Goal: Transaction & Acquisition: Purchase product/service

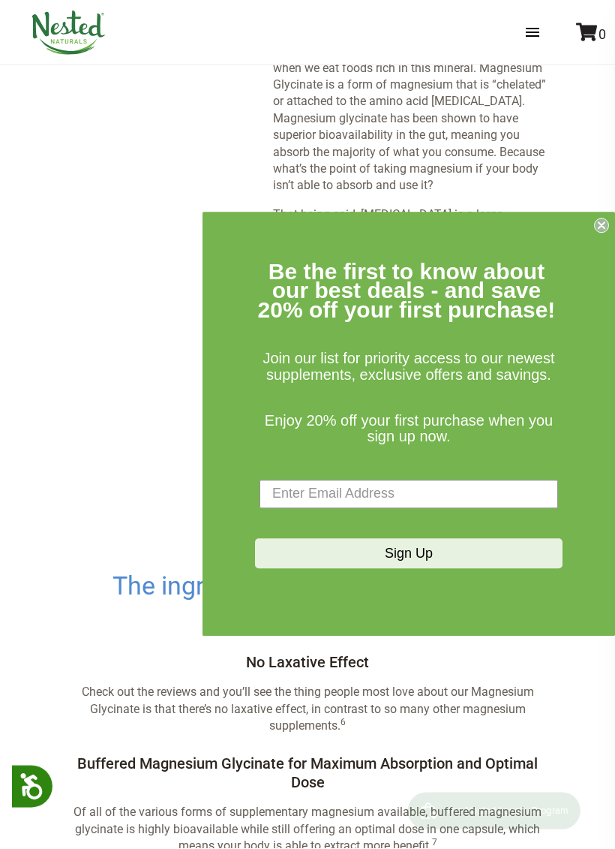
scroll to position [2296, 0]
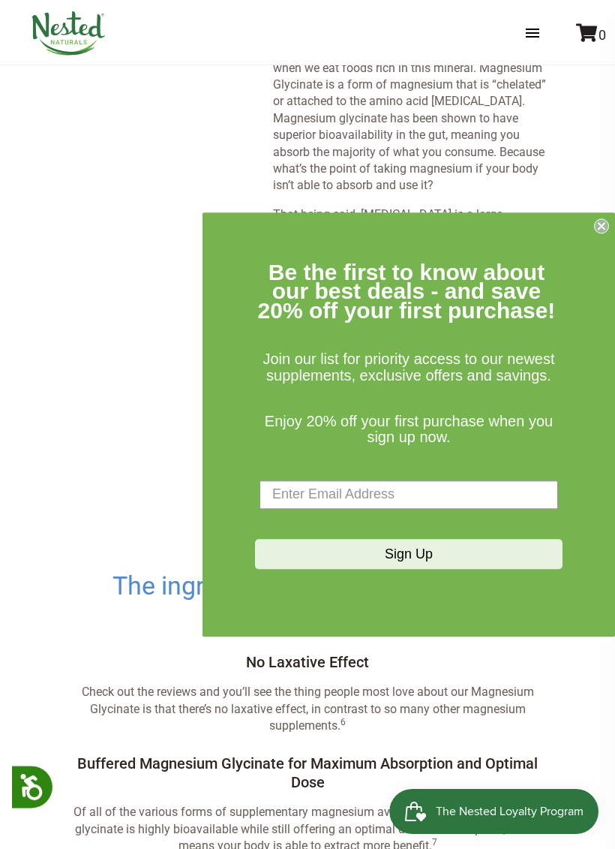
click at [599, 225] on circle "Close dialog" at bounding box center [602, 225] width 14 height 14
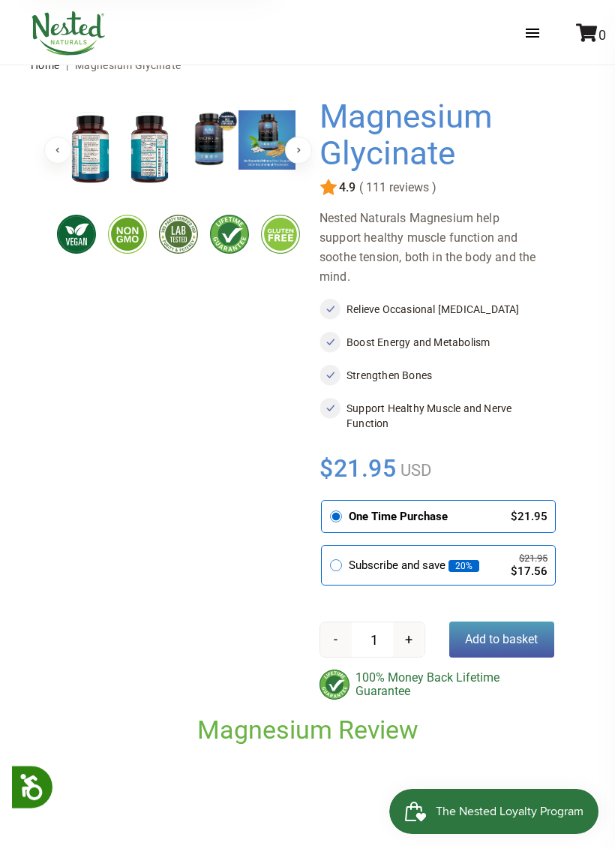
scroll to position [0, 0]
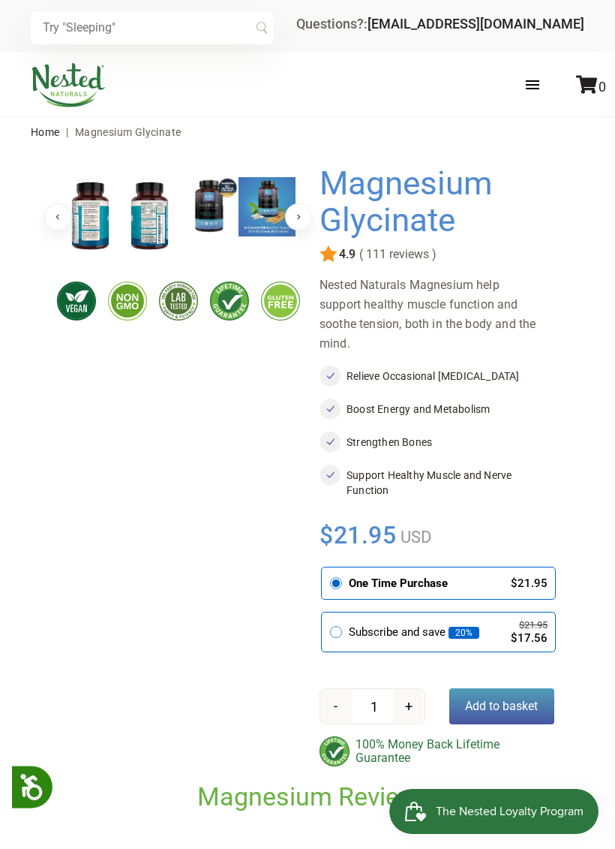
click at [402, 248] on span "( 111 reviews )" at bounding box center [396, 255] width 81 height 14
click at [378, 250] on span "( 111 reviews )" at bounding box center [396, 255] width 81 height 14
click at [343, 238] on h1 "Magnesium Glycinate" at bounding box center [433, 202] width 227 height 74
click at [408, 236] on h1 "Magnesium Glycinate" at bounding box center [433, 202] width 227 height 74
click at [342, 241] on div "Magnesium Glycinate Share" at bounding box center [437, 466] width 235 height 602
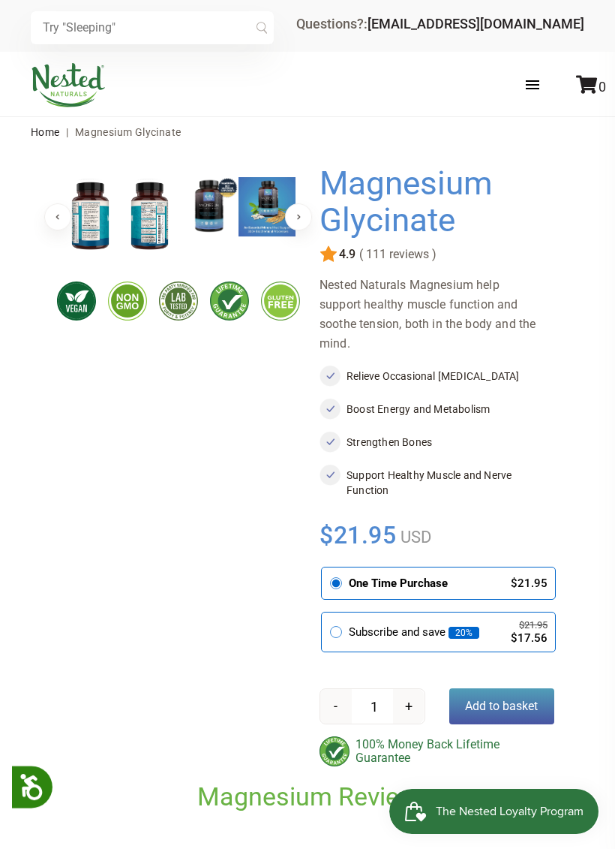
click at [351, 241] on div "Magnesium Glycinate Share" at bounding box center [437, 466] width 235 height 602
click at [398, 251] on span "( 111 reviews )" at bounding box center [396, 255] width 81 height 14
click at [393, 242] on div "Magnesium Glycinate Share" at bounding box center [437, 466] width 235 height 602
click at [406, 229] on h1 "Magnesium Glycinate" at bounding box center [433, 202] width 227 height 74
click at [418, 224] on h1 "Magnesium Glycinate" at bounding box center [433, 202] width 227 height 74
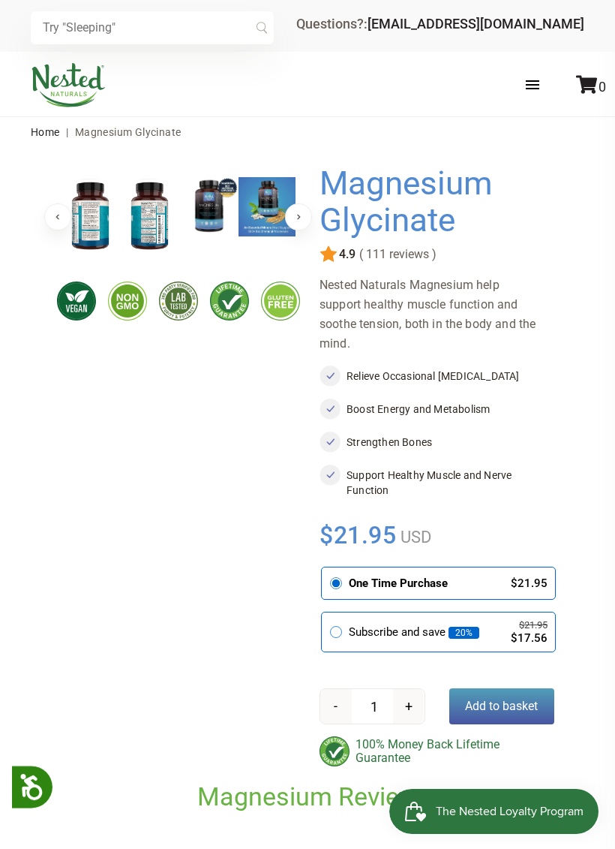
click at [406, 186] on h1 "Magnesium Glycinate" at bounding box center [433, 202] width 227 height 74
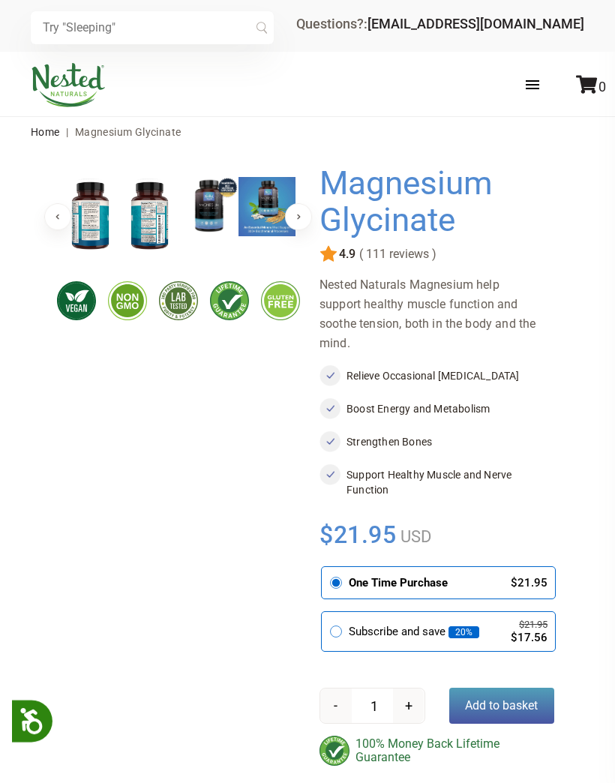
click at [414, 230] on h1 "Magnesium Glycinate" at bounding box center [433, 202] width 227 height 74
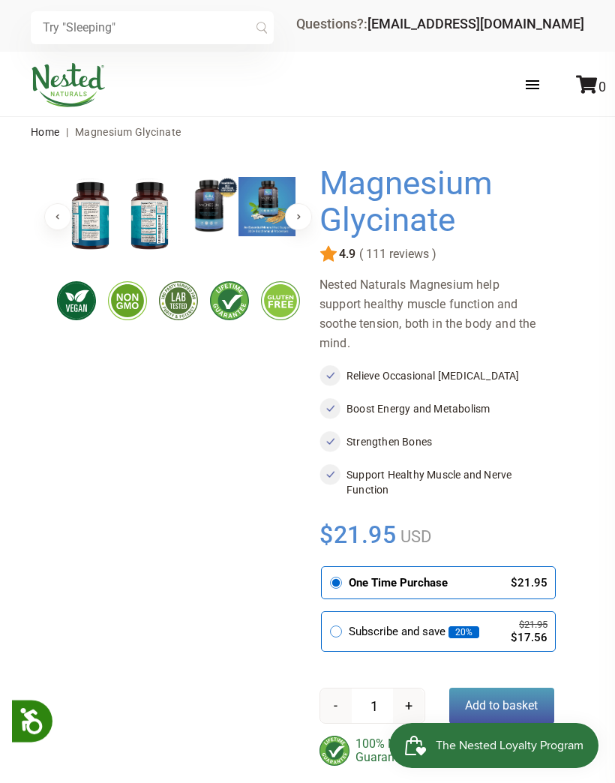
click at [398, 217] on h1 "Magnesium Glycinate" at bounding box center [433, 202] width 227 height 74
click at [386, 219] on h1 "Magnesium Glycinate" at bounding box center [433, 202] width 227 height 74
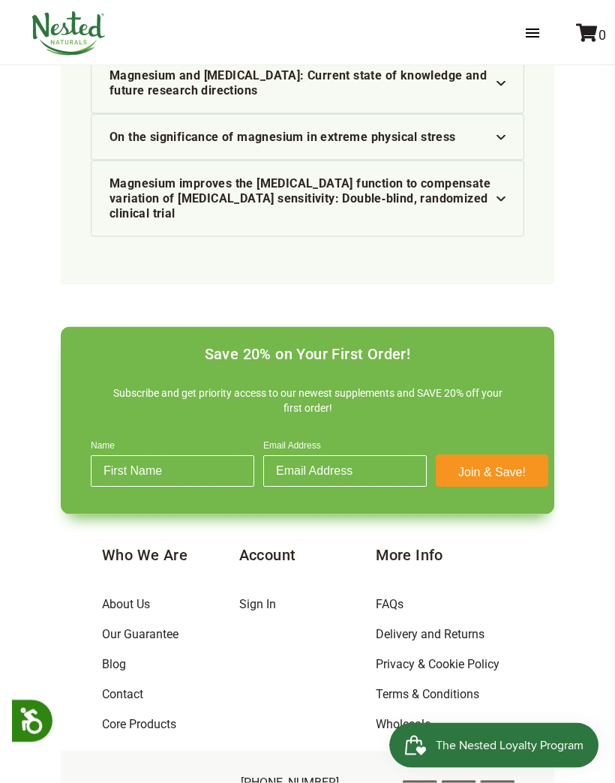
scroll to position [5651, 0]
click at [526, 741] on span "The Nested Loyalty Program" at bounding box center [510, 746] width 148 height 23
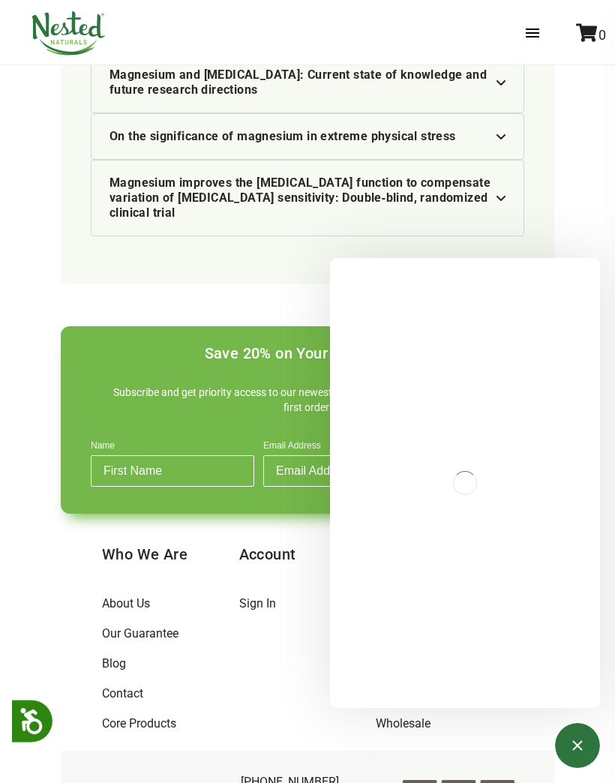
scroll to position [0, 0]
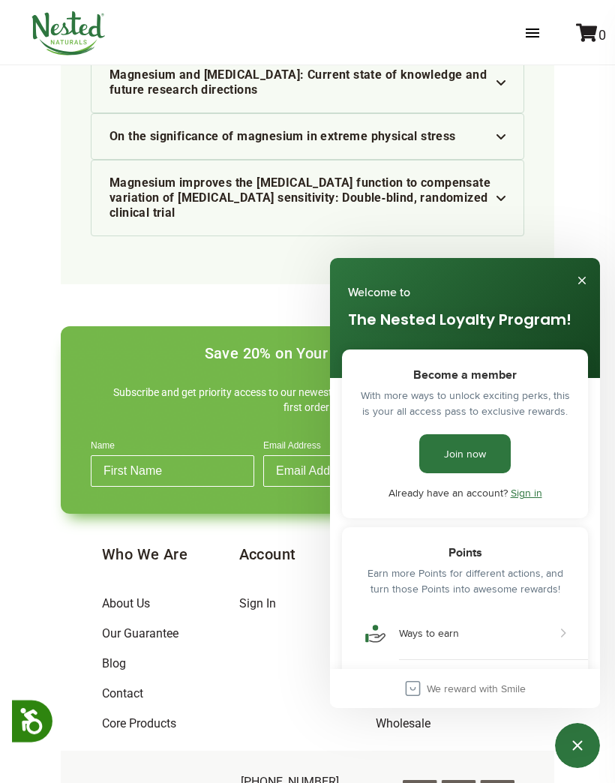
click at [474, 472] on link "Join now" at bounding box center [465, 453] width 92 height 39
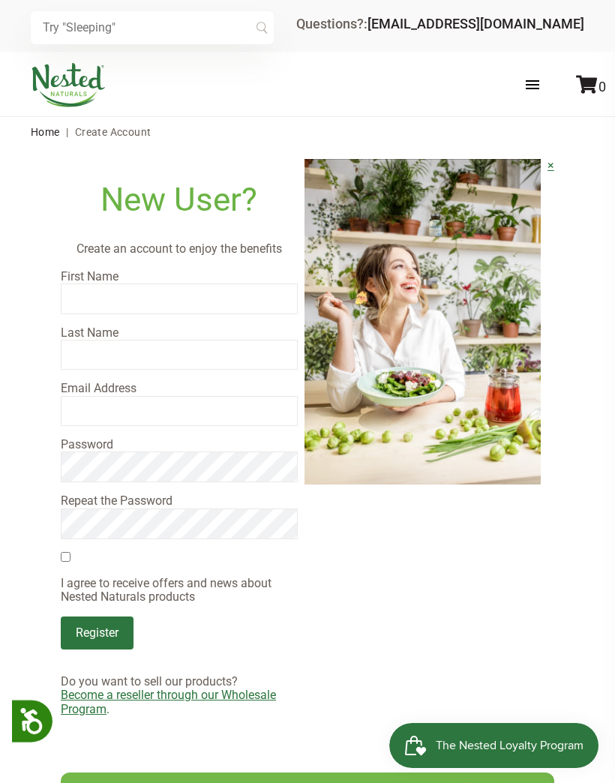
click at [86, 299] on input "text" at bounding box center [179, 299] width 237 height 30
type input "Donna"
click at [89, 397] on input "email" at bounding box center [179, 411] width 237 height 30
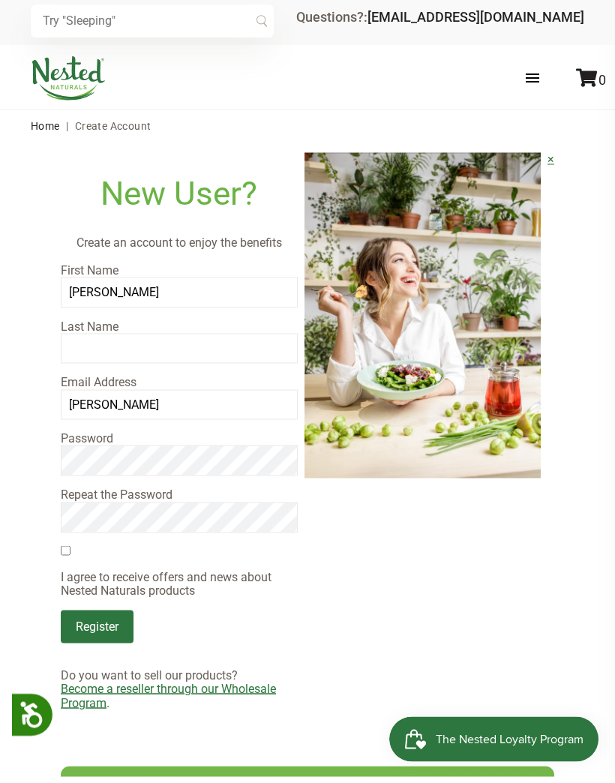
type input "Kluge"
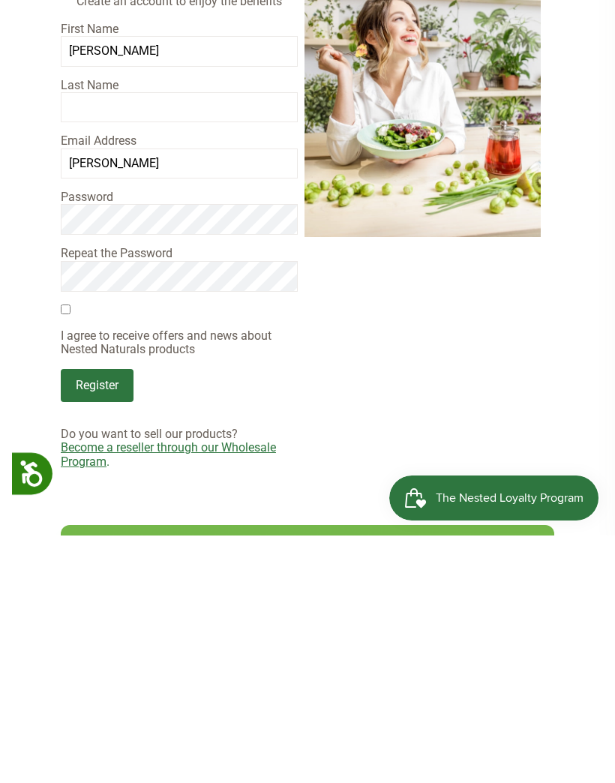
click at [71, 552] on input "I agree to receive offers and news about Nested Naturals products" at bounding box center [66, 557] width 10 height 10
checkbox input "true"
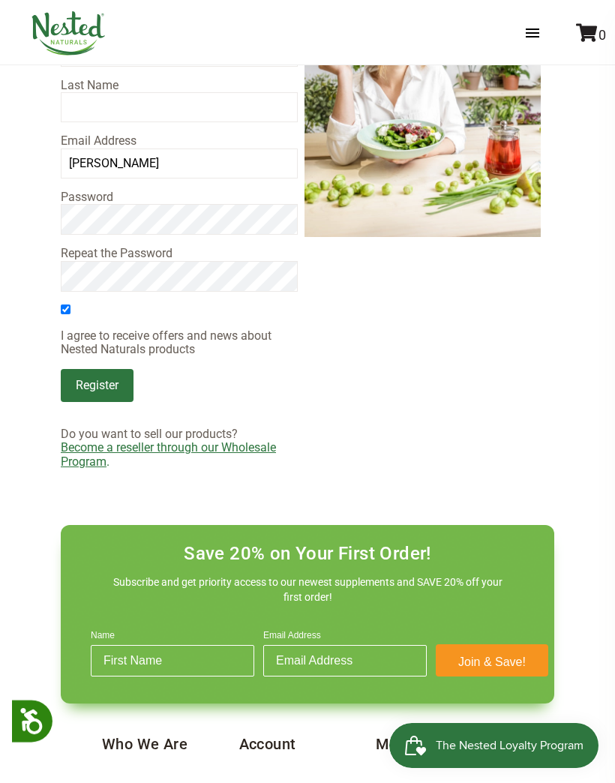
click at [101, 380] on input "Register" at bounding box center [97, 385] width 73 height 33
click at [100, 386] on input "Register" at bounding box center [97, 385] width 73 height 33
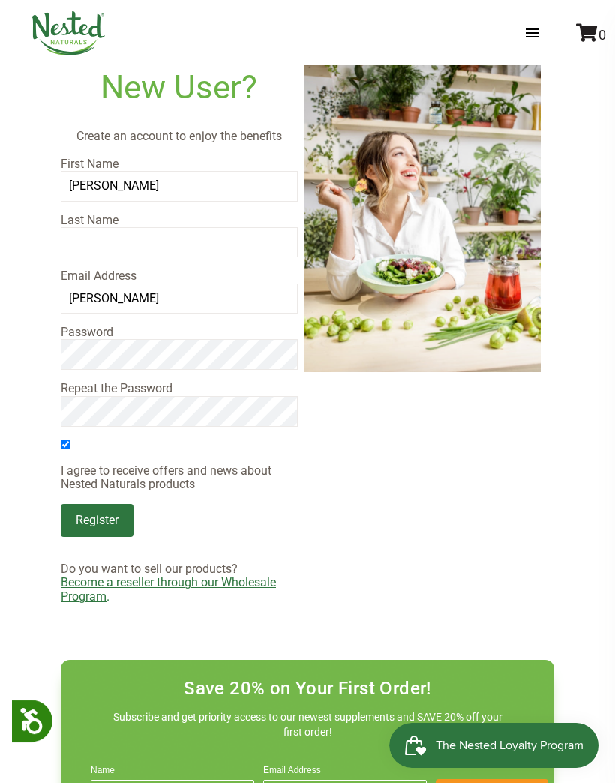
scroll to position [107, 0]
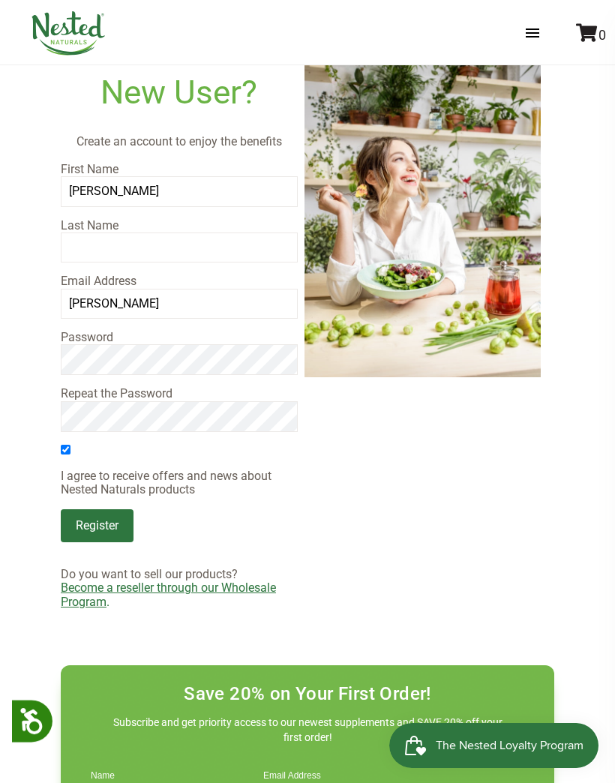
click at [85, 248] on input "text" at bounding box center [179, 248] width 237 height 30
type input "Kluge"
click at [122, 307] on input "Kluge" at bounding box center [179, 304] width 237 height 30
type input "K"
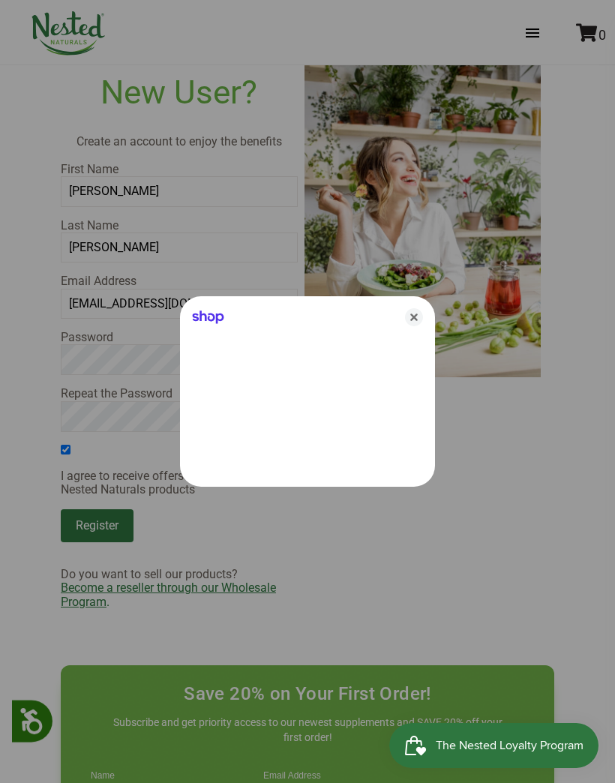
type input "southwelldg@yahoo.com"
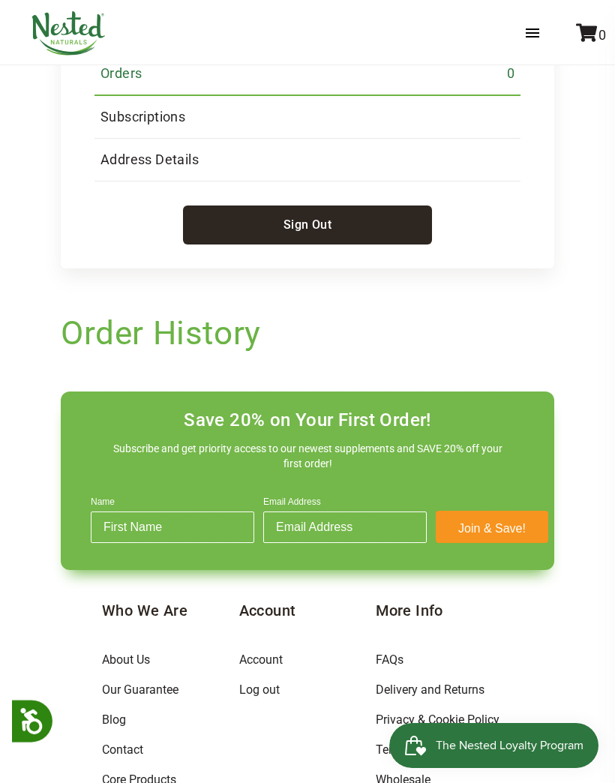
scroll to position [236, 0]
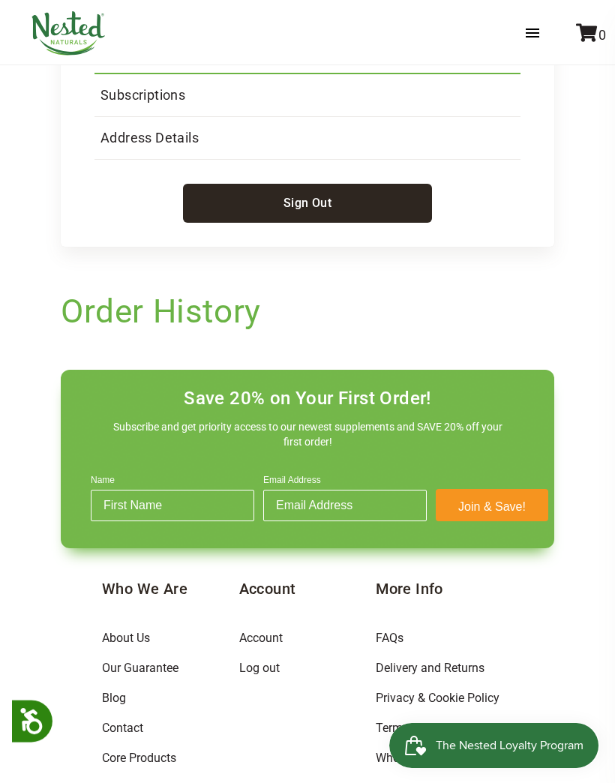
click at [149, 500] on input "Name" at bounding box center [173, 506] width 164 height 32
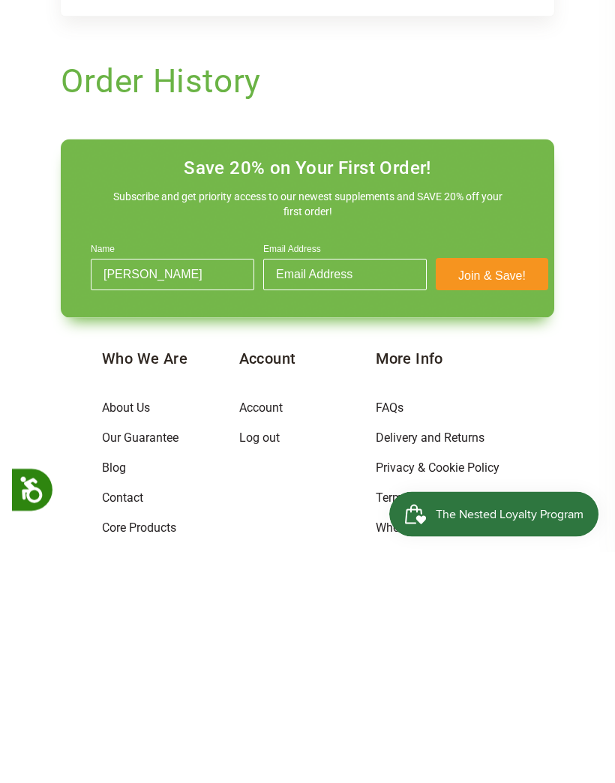
type input "Donna"
click at [284, 491] on input "Email Address" at bounding box center [345, 507] width 164 height 32
type input "south"
type input "southwelldg@yahoo.com"
click at [443, 490] on button "Join & Save!" at bounding box center [492, 506] width 113 height 32
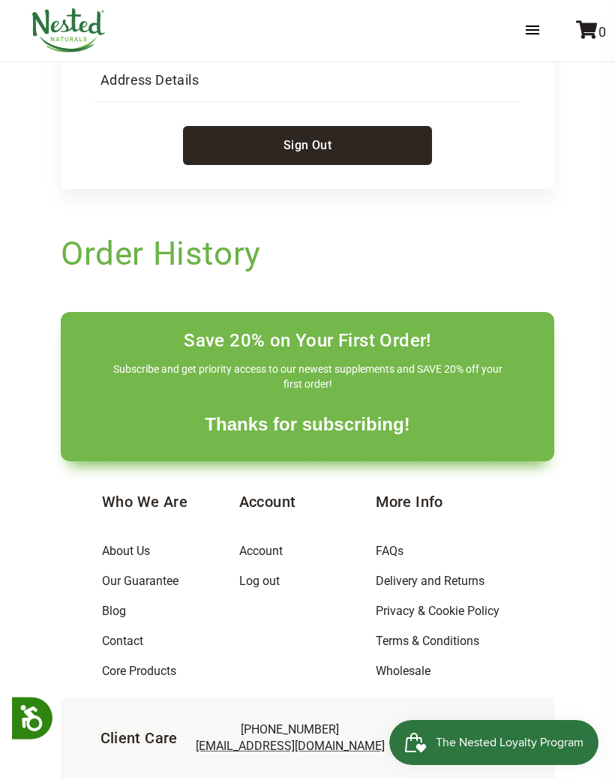
scroll to position [290, 0]
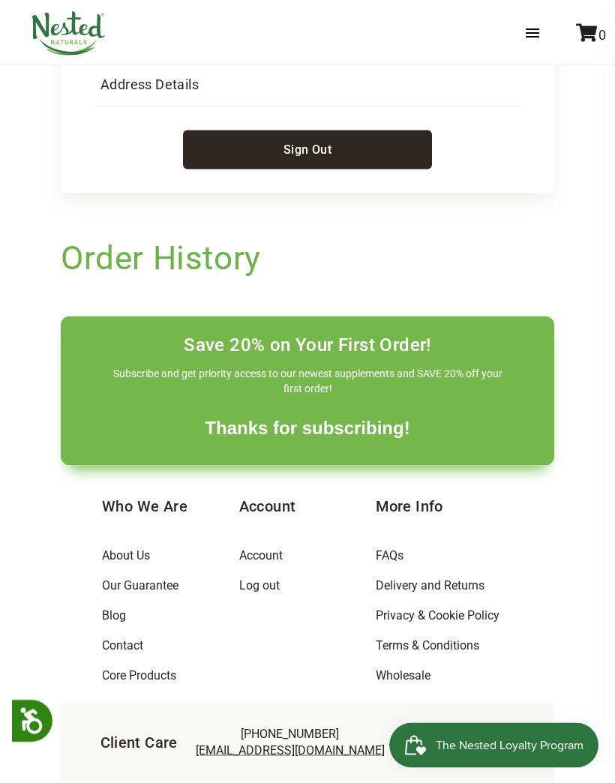
click at [504, 741] on span "The Nested Loyalty Program" at bounding box center [510, 745] width 148 height 23
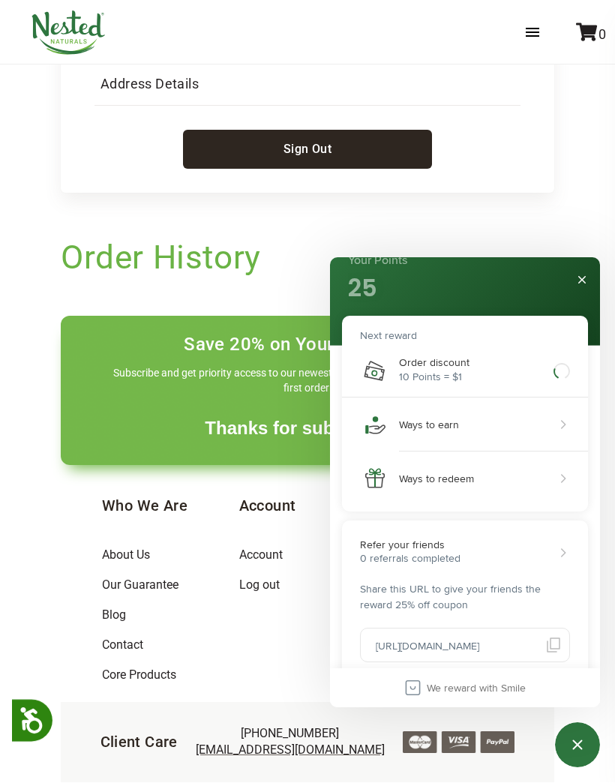
scroll to position [22, 0]
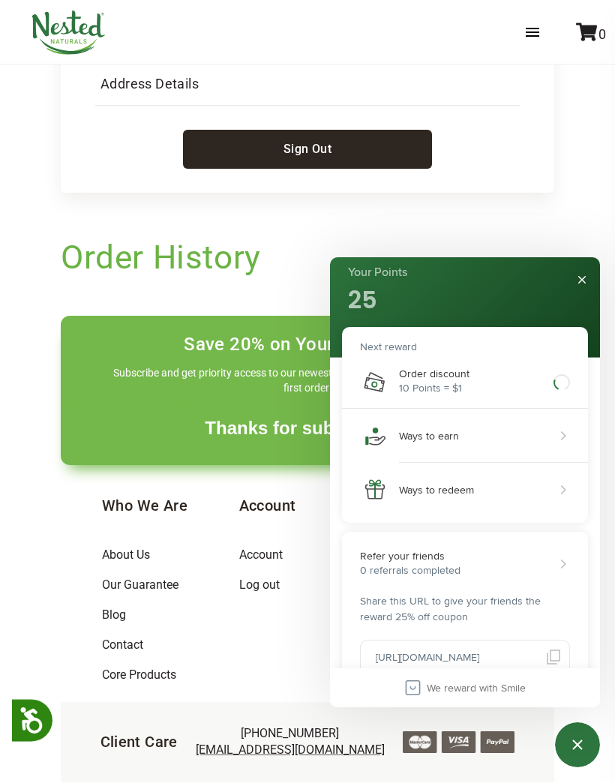
click at [441, 432] on div "Ways to earn" at bounding box center [429, 436] width 60 height 13
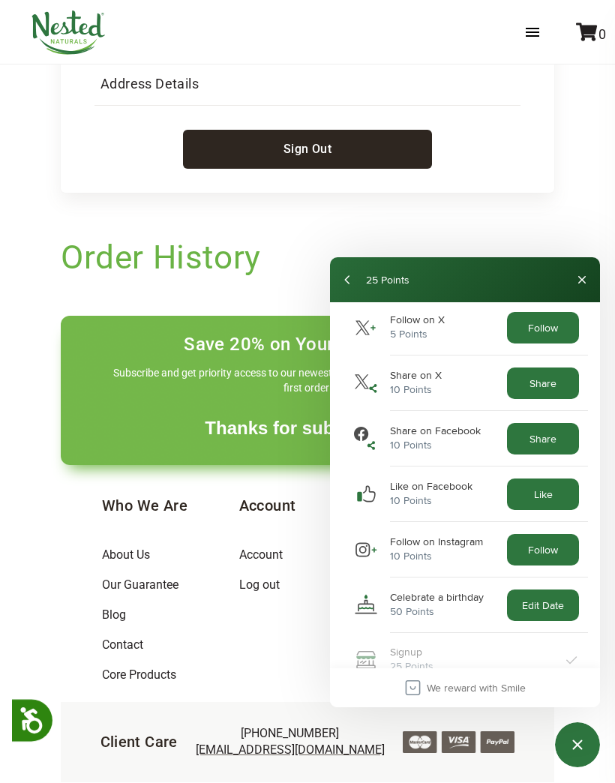
scroll to position [294, 0]
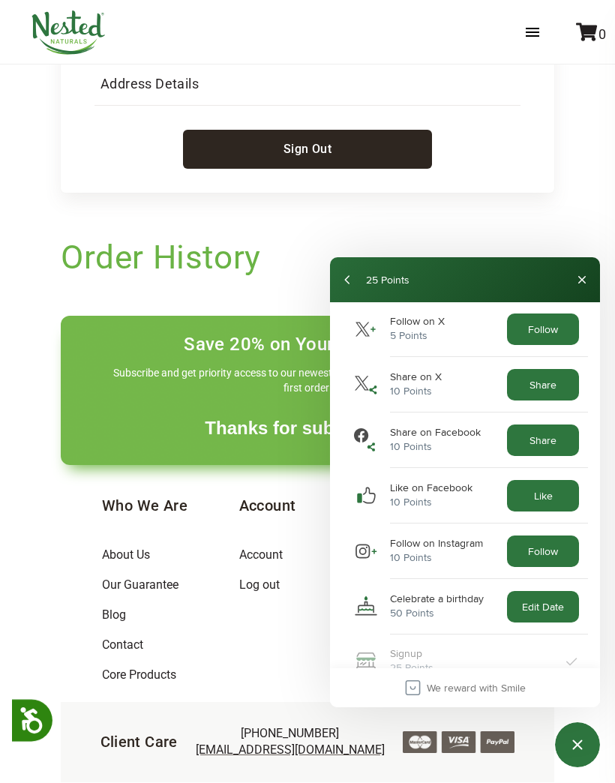
click at [576, 275] on button "Close" at bounding box center [582, 280] width 24 height 24
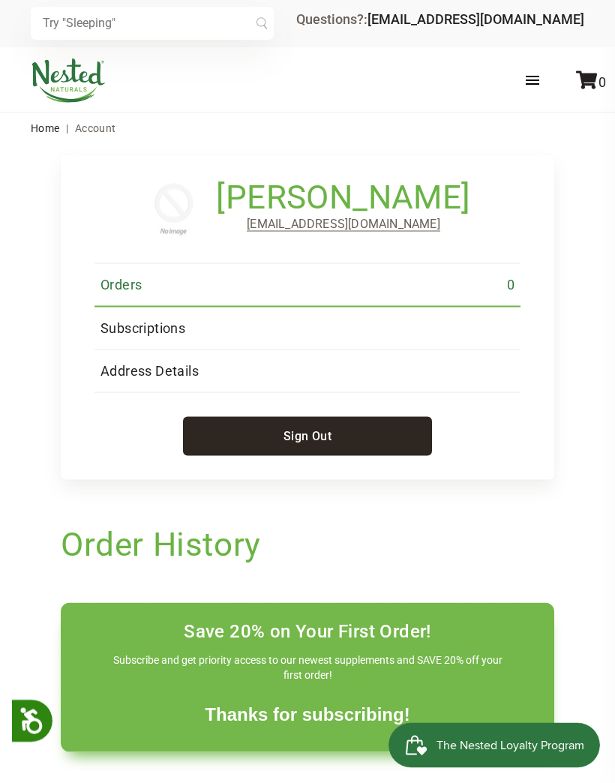
scroll to position [0, 0]
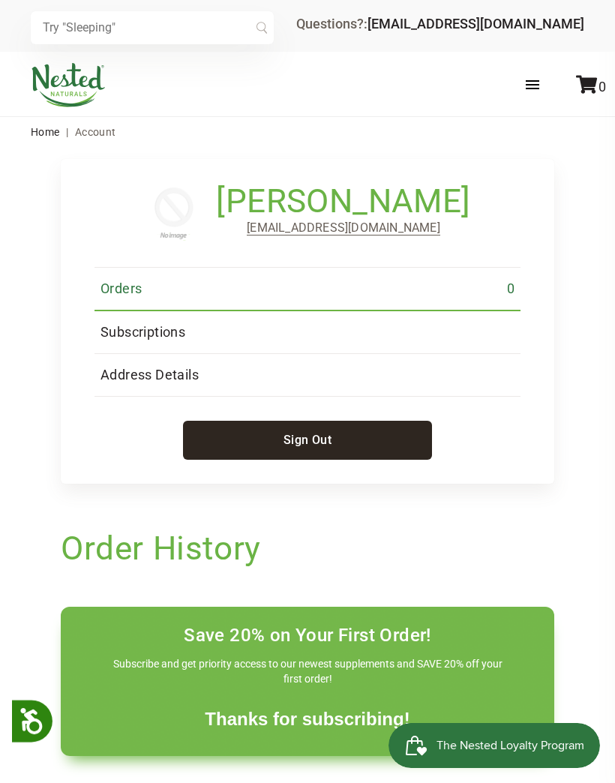
click at [60, 17] on input "text" at bounding box center [152, 27] width 243 height 33
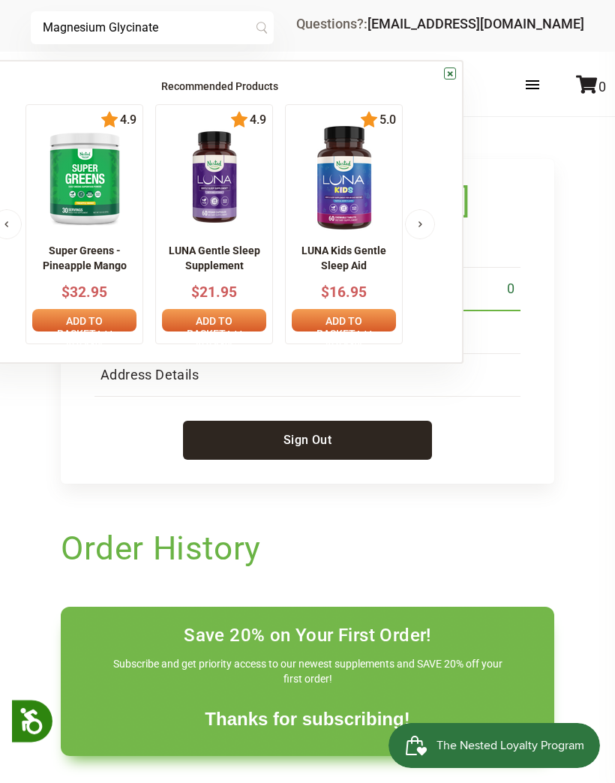
type input "Magnesium Glycinate"
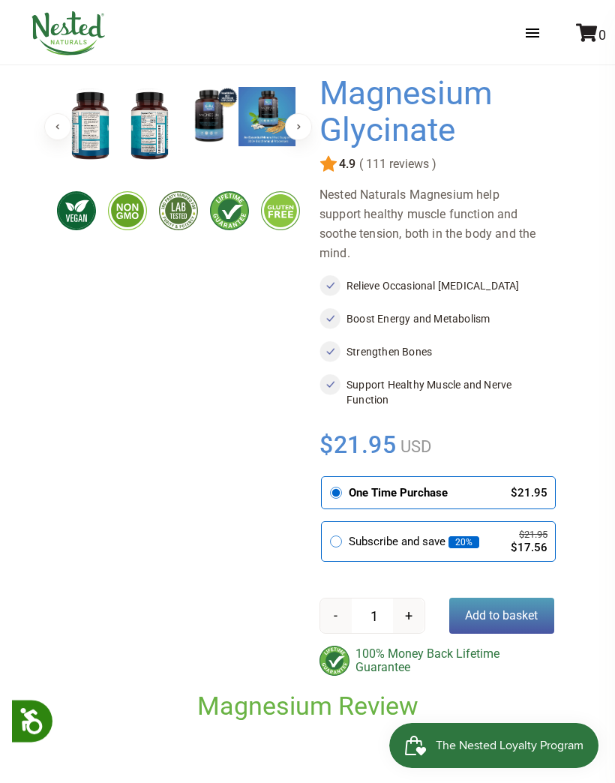
scroll to position [92, 0]
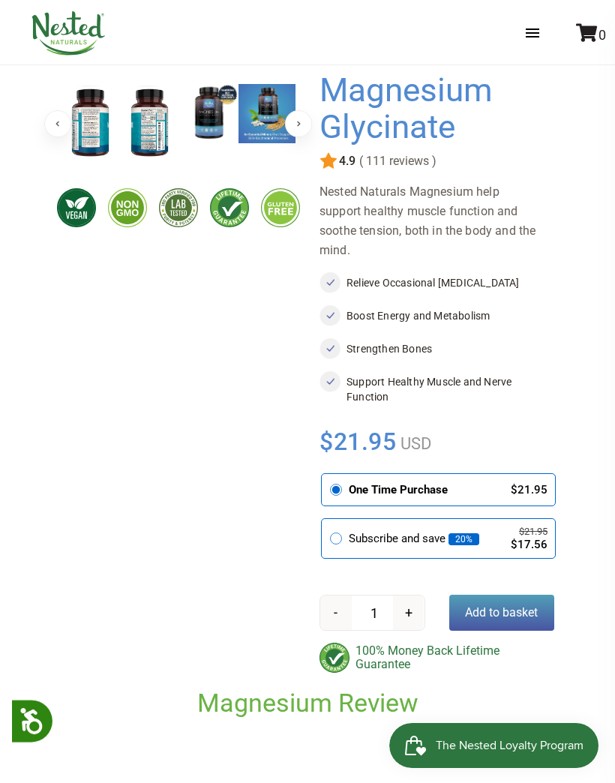
click at [344, 535] on div "Subscribe and save 20% $21.95 $17.56" at bounding box center [438, 539] width 218 height 24
click at [326, 521] on input "radio" at bounding box center [326, 521] width 0 height 0
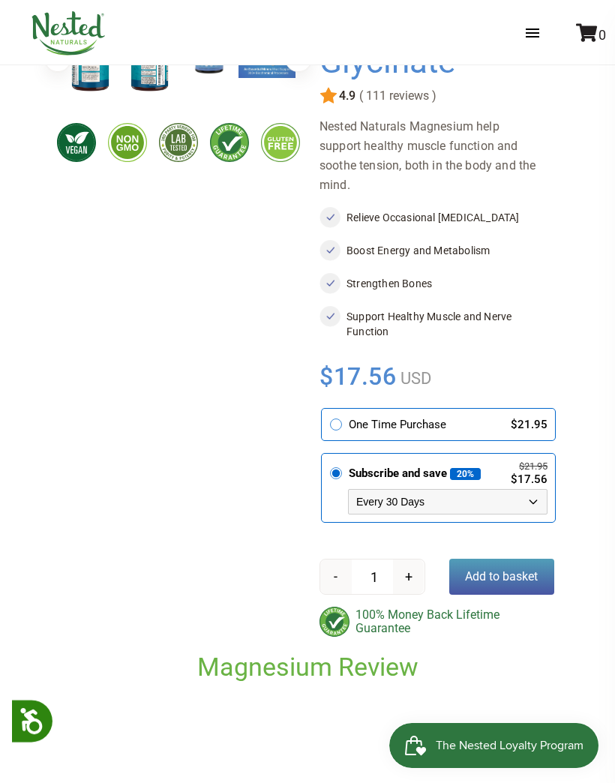
click at [415, 577] on button "+" at bounding box center [409, 577] width 32 height 35
type input "2"
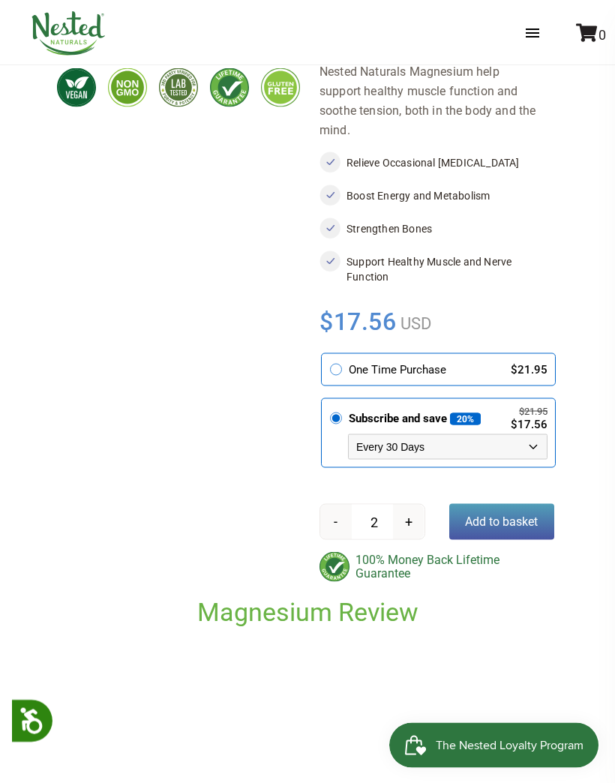
scroll to position [235, 0]
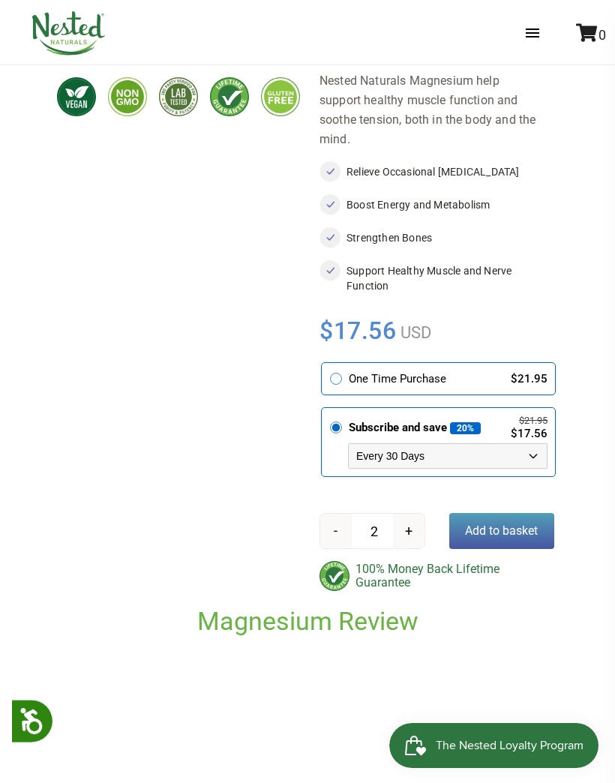
scroll to position [203, 0]
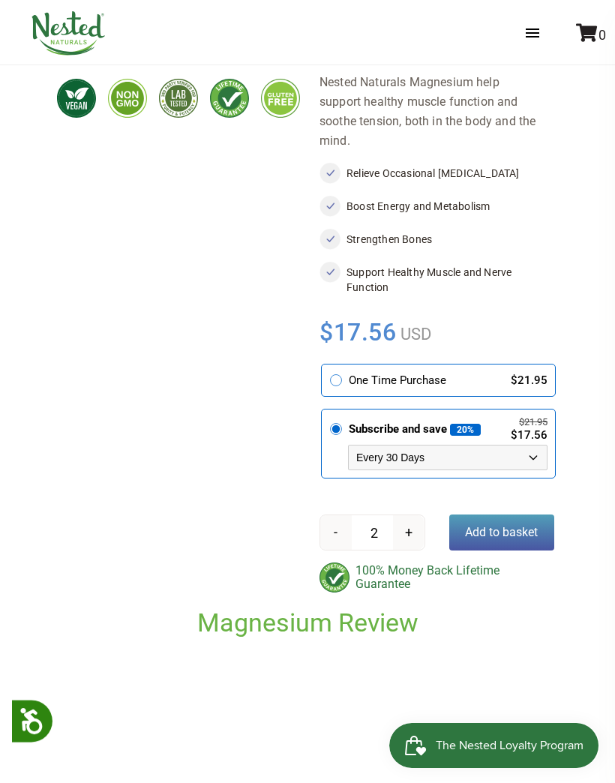
click at [534, 458] on select "Every 30 Days Every 60 Days Every 90 Days" at bounding box center [448, 458] width 200 height 26
select select "1129873487"
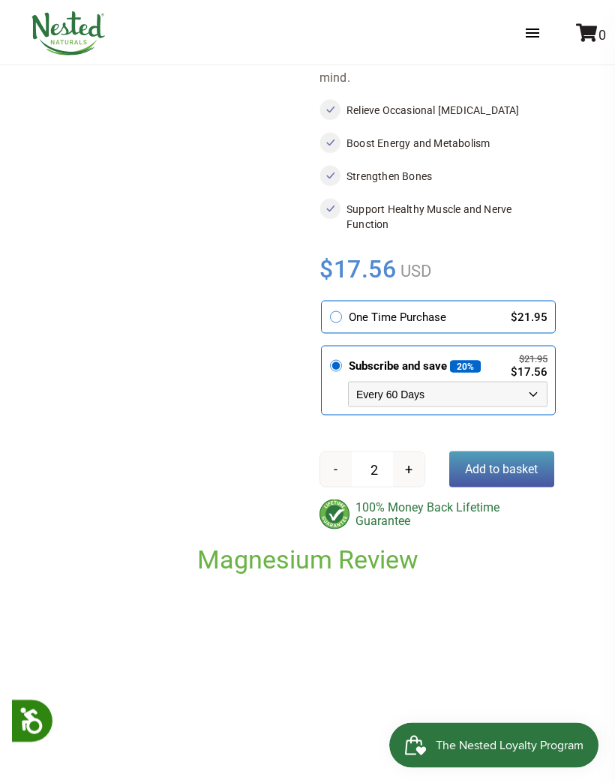
scroll to position [262, 0]
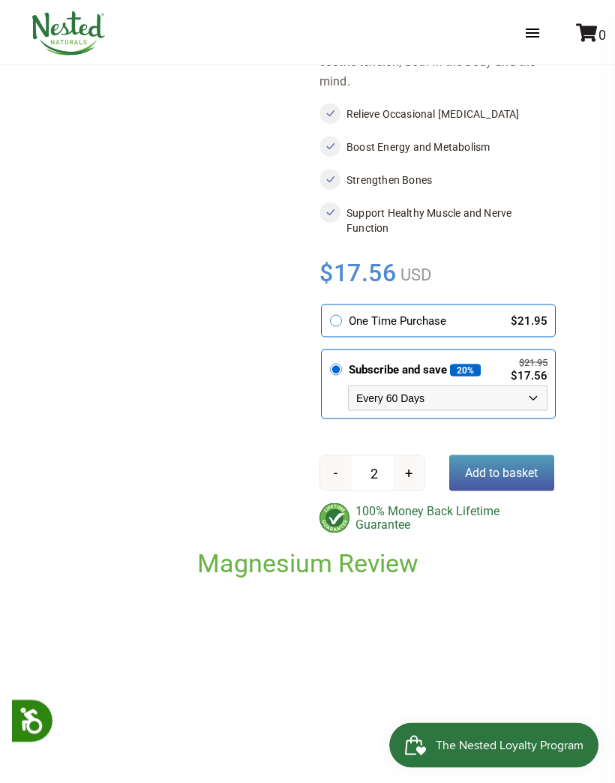
click at [504, 467] on button "Add to basket" at bounding box center [502, 473] width 106 height 36
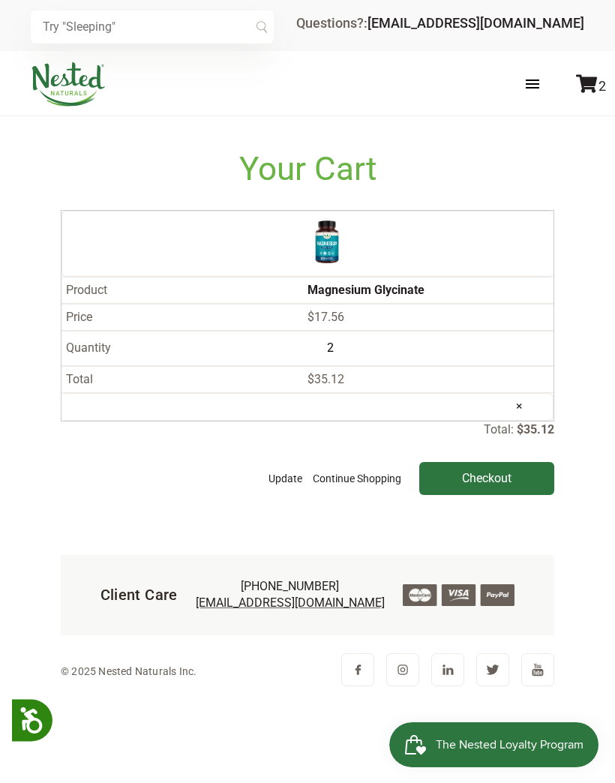
scroll to position [31, 0]
click at [530, 738] on span "The Nested Loyalty Program" at bounding box center [510, 745] width 148 height 23
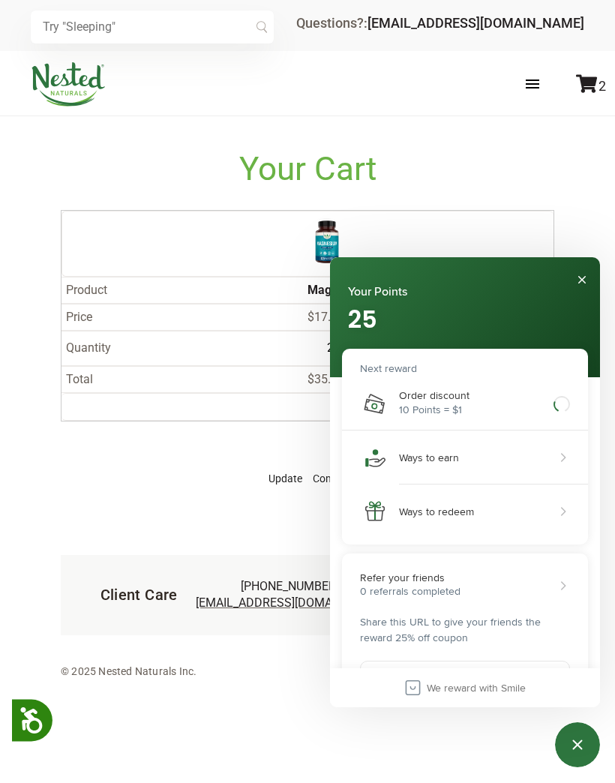
scroll to position [0, 0]
click at [589, 278] on button "Close" at bounding box center [582, 280] width 24 height 24
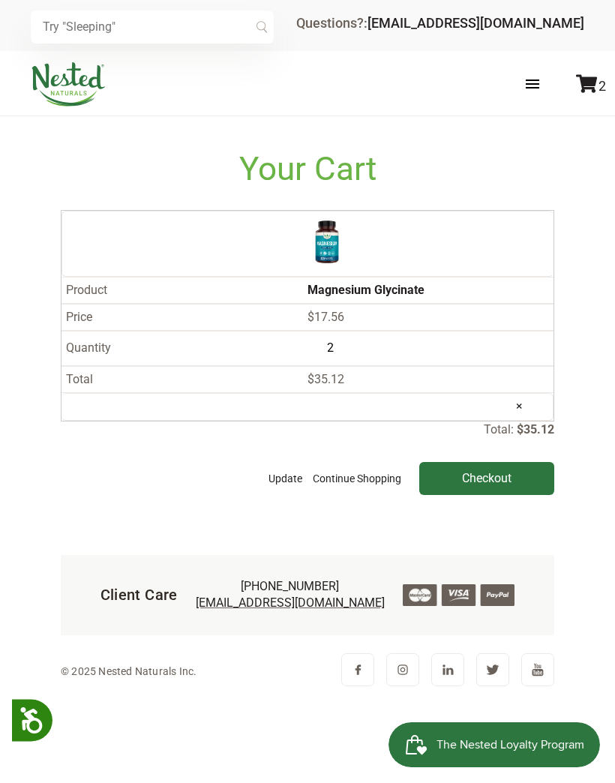
click at [500, 463] on input "Checkout" at bounding box center [486, 479] width 135 height 33
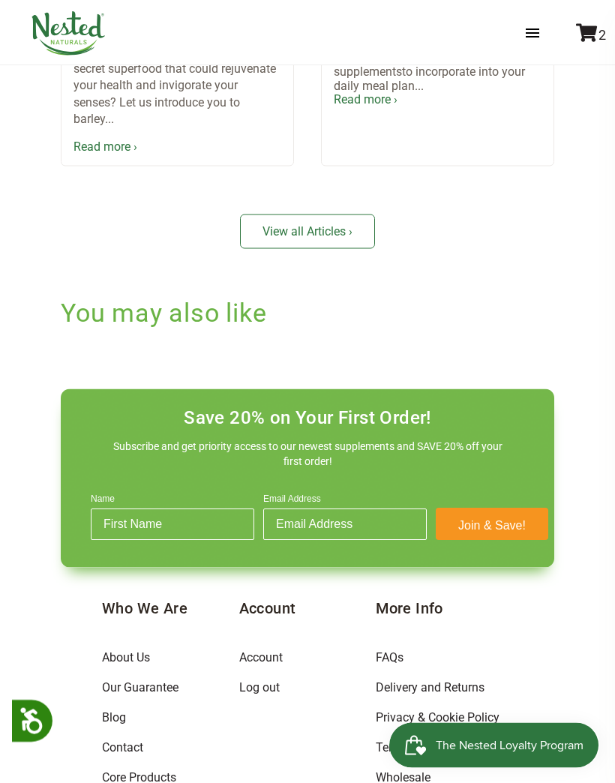
scroll to position [979, 0]
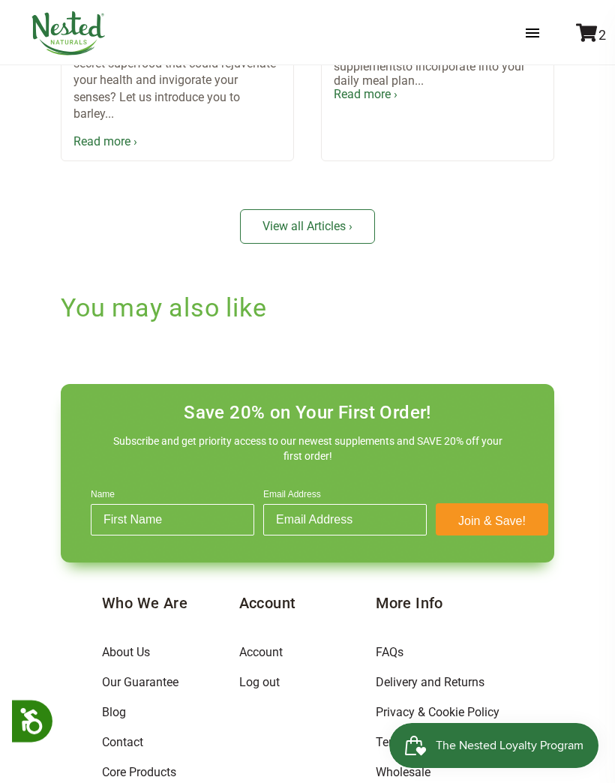
click at [158, 504] on input "Name" at bounding box center [173, 520] width 164 height 32
type input "[PERSON_NAME]"
click at [287, 504] on input "Email Address" at bounding box center [345, 520] width 164 height 32
type input "sout"
type input "[EMAIL_ADDRESS][DOMAIN_NAME]"
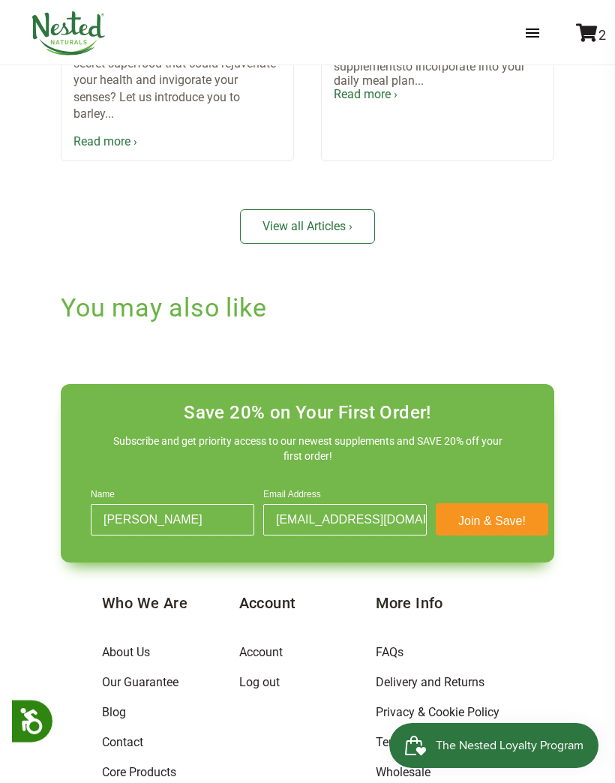
click at [436, 506] on button "Join & Save!" at bounding box center [492, 519] width 113 height 32
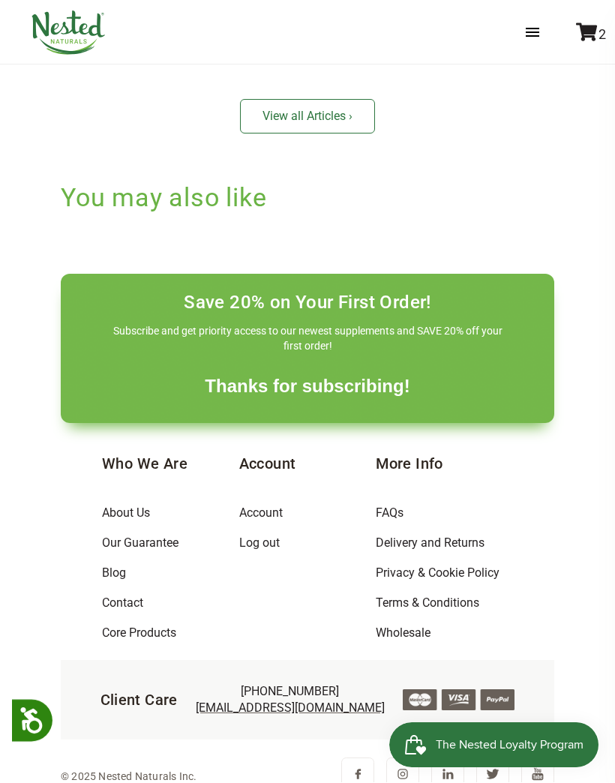
click at [530, 565] on div "Who We Are About Us Our Guarantee Blog Contact Core Products Account Account Lo…" at bounding box center [308, 582] width 494 height 317
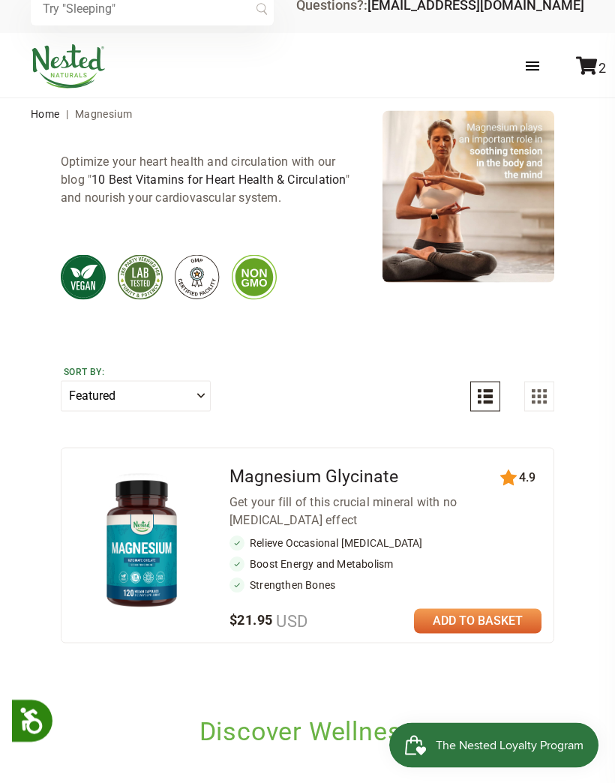
scroll to position [0, 0]
